Goal: Task Accomplishment & Management: Complete application form

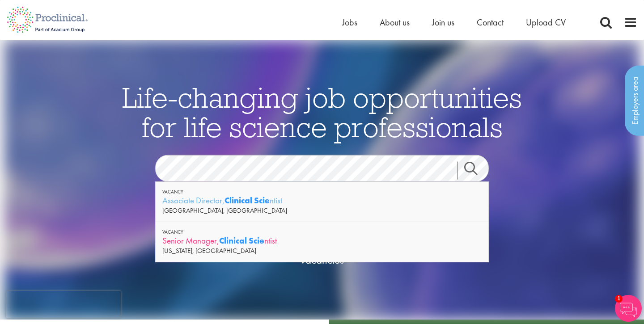
click at [236, 243] on strong "Clinical Scie" at bounding box center [241, 240] width 45 height 11
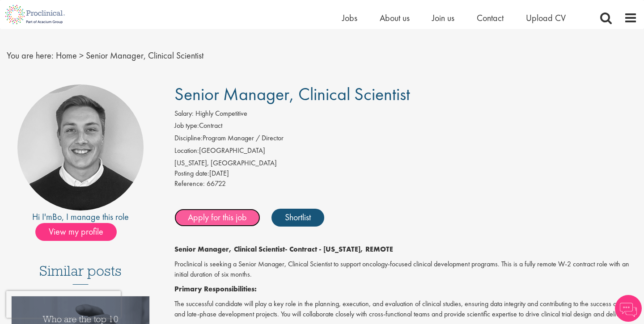
click at [234, 217] on link "Apply for this job" at bounding box center [217, 218] width 86 height 18
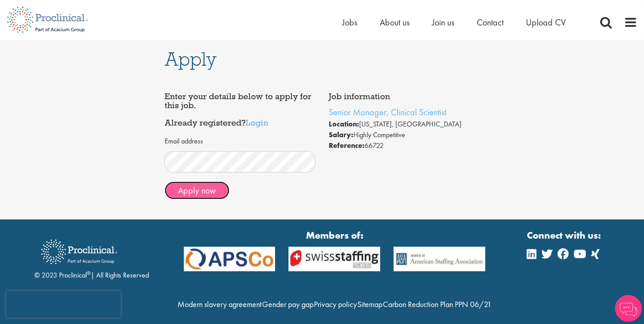
click at [206, 193] on button "Apply now" at bounding box center [197, 191] width 65 height 18
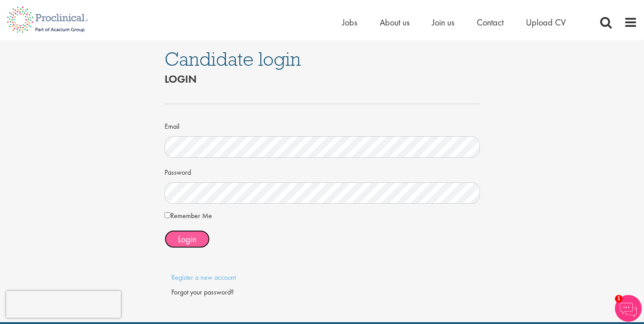
click at [181, 234] on span "Login" at bounding box center [187, 240] width 18 height 12
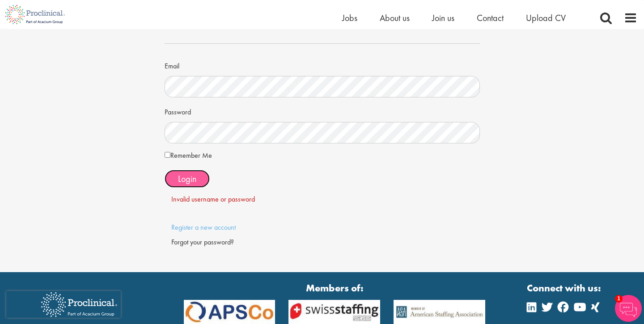
scroll to position [59, 0]
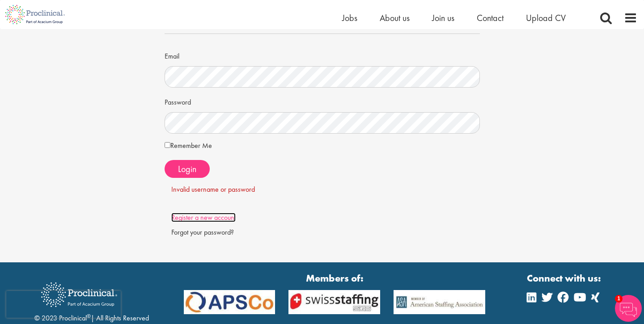
click at [218, 217] on link "Register a new account" at bounding box center [203, 217] width 64 height 9
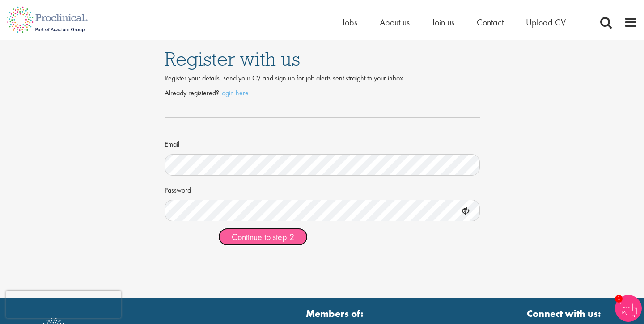
click at [258, 234] on span "Continue to step 2" at bounding box center [263, 237] width 63 height 12
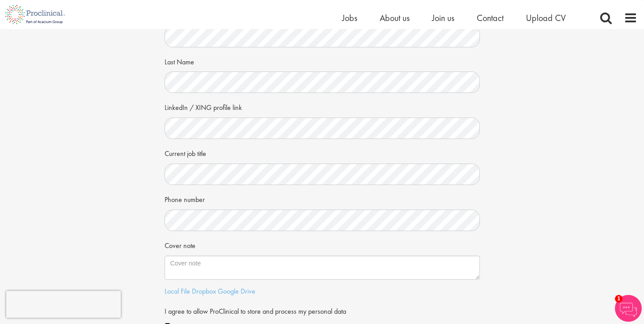
scroll to position [190, 0]
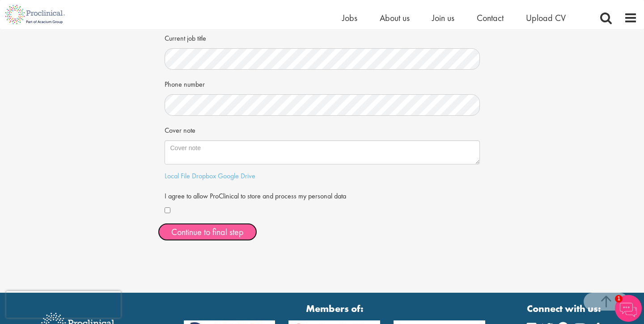
click at [226, 229] on button "Continue to final step" at bounding box center [207, 232] width 99 height 18
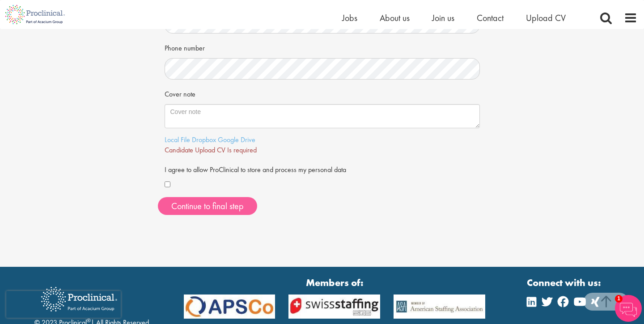
scroll to position [234, 0]
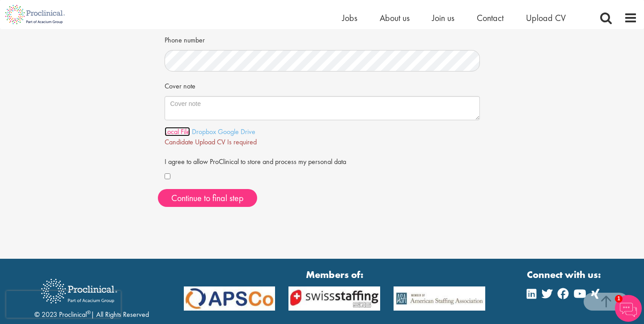
click at [182, 132] on link "Local File" at bounding box center [178, 131] width 26 height 9
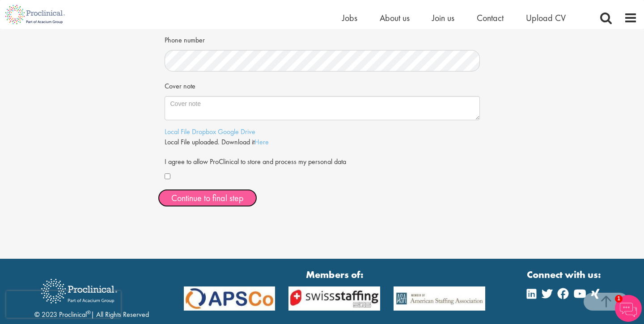
click at [223, 197] on span "Continue to final step" at bounding box center [207, 198] width 72 height 12
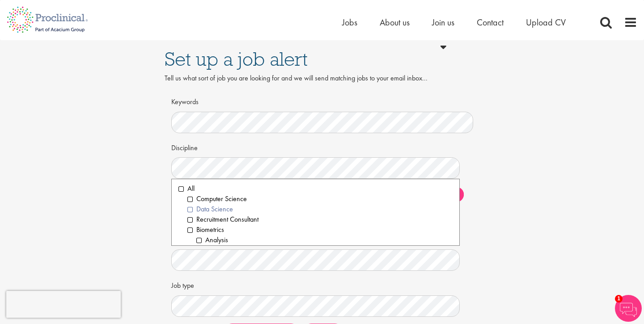
click at [223, 208] on li "Data Science" at bounding box center [319, 209] width 265 height 10
click at [526, 221] on div "Set up a job alert Tell us what sort of job you are looking for and we will sen…" at bounding box center [322, 194] width 658 height 309
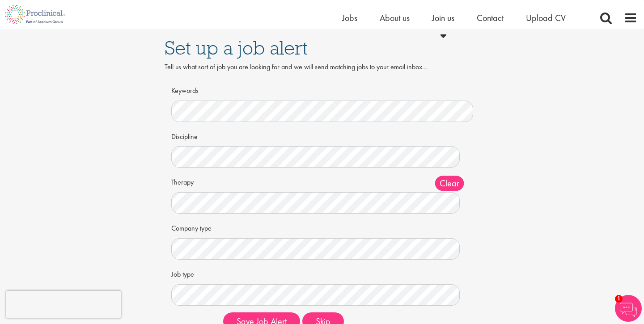
scroll to position [71, 0]
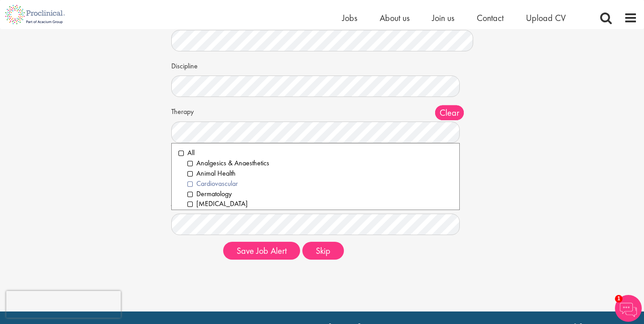
click at [191, 185] on li "Cardiovascular" at bounding box center [319, 184] width 265 height 10
click at [189, 202] on li "[MEDICAL_DATA]" at bounding box center [319, 204] width 265 height 10
click at [191, 195] on li "Dermatology" at bounding box center [319, 194] width 265 height 10
click at [190, 163] on li "Analgesics & Anaesthetics" at bounding box center [319, 163] width 265 height 10
click at [520, 191] on div "Set up a job alert Tell us what sort of job you are looking for and we will sen…" at bounding box center [322, 112] width 658 height 309
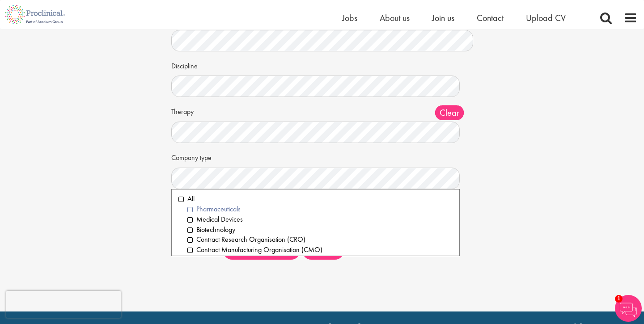
click at [188, 212] on li "Pharmaceuticals" at bounding box center [319, 209] width 265 height 10
click at [188, 217] on li "Medical Devices" at bounding box center [319, 220] width 265 height 10
click at [190, 226] on li "Biotechnology" at bounding box center [319, 230] width 265 height 10
click at [188, 236] on li "Contract Research Organisation (CRO)" at bounding box center [319, 240] width 265 height 10
click at [481, 221] on div "Set up a job alert Tell us what sort of job you are looking for and we will sen…" at bounding box center [322, 112] width 329 height 309
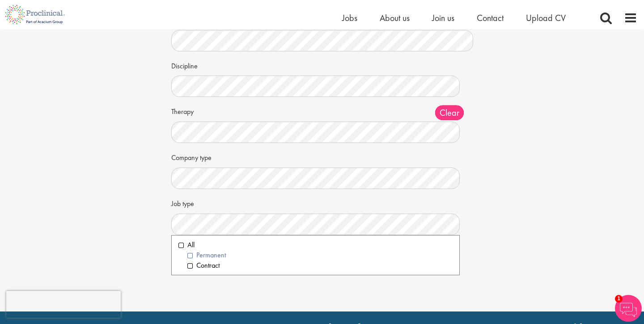
click at [190, 254] on li "Permanent" at bounding box center [319, 256] width 265 height 10
click at [523, 234] on div "Set up a job alert Tell us what sort of job you are looking for and we will sen…" at bounding box center [322, 112] width 658 height 309
click at [181, 248] on li "All" at bounding box center [316, 245] width 274 height 10
click at [509, 229] on div "Set up a job alert Tell us what sort of job you are looking for and we will sen…" at bounding box center [322, 112] width 658 height 309
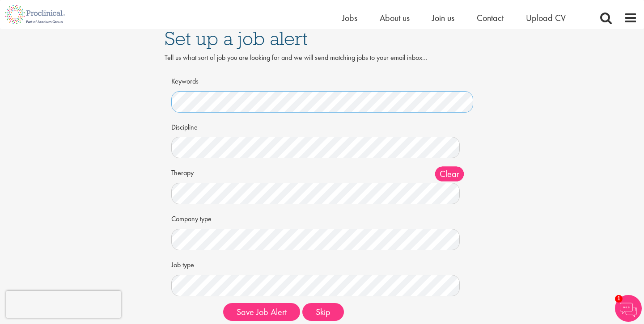
scroll to position [103, 0]
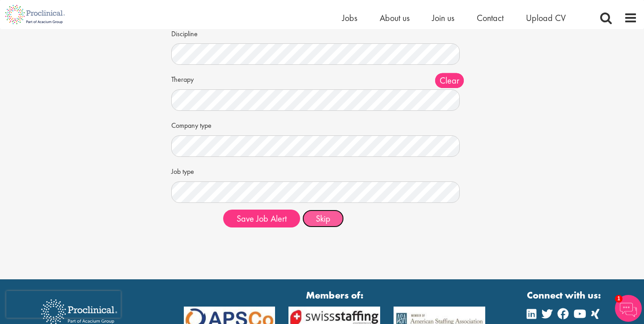
click at [329, 218] on button "Skip" at bounding box center [323, 219] width 42 height 18
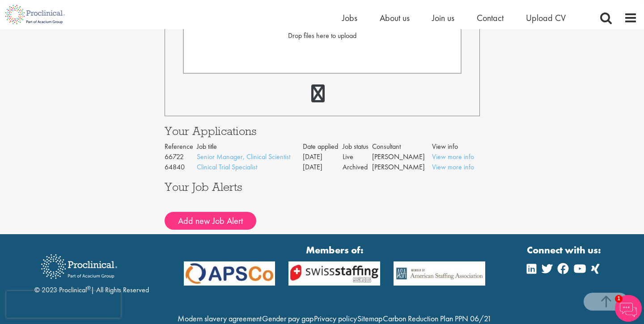
scroll to position [354, 0]
